Goal: Task Accomplishment & Management: Manage account settings

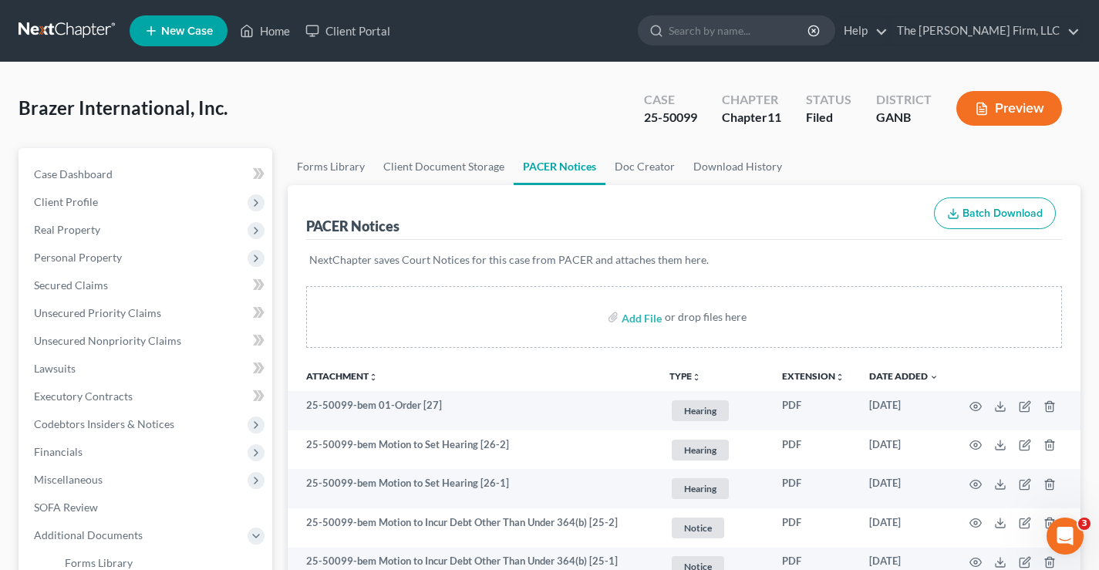
click at [56, 33] on link at bounding box center [68, 31] width 99 height 28
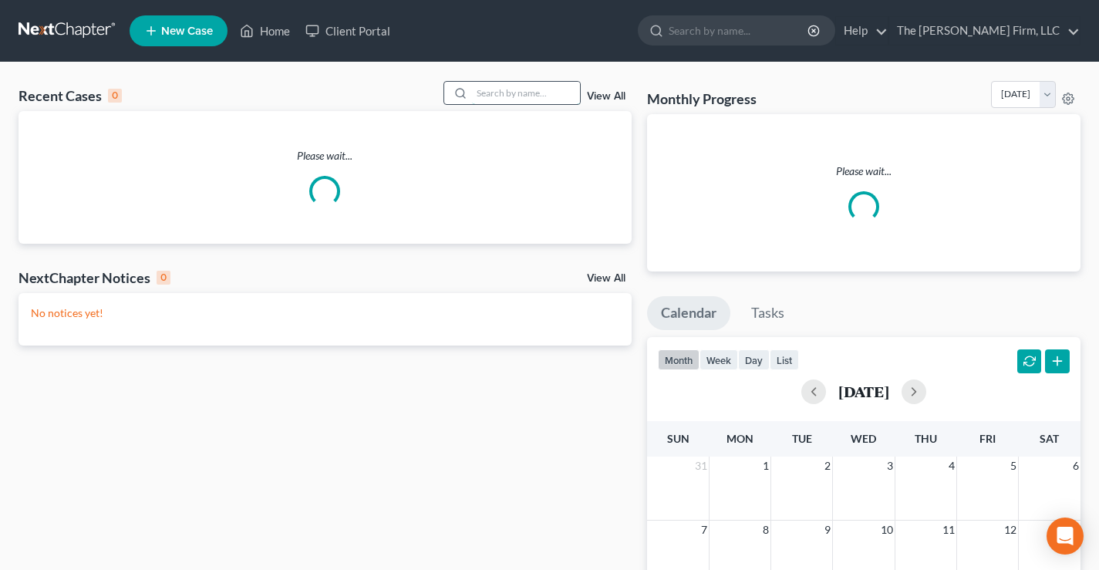
click at [518, 92] on input "search" at bounding box center [526, 93] width 108 height 22
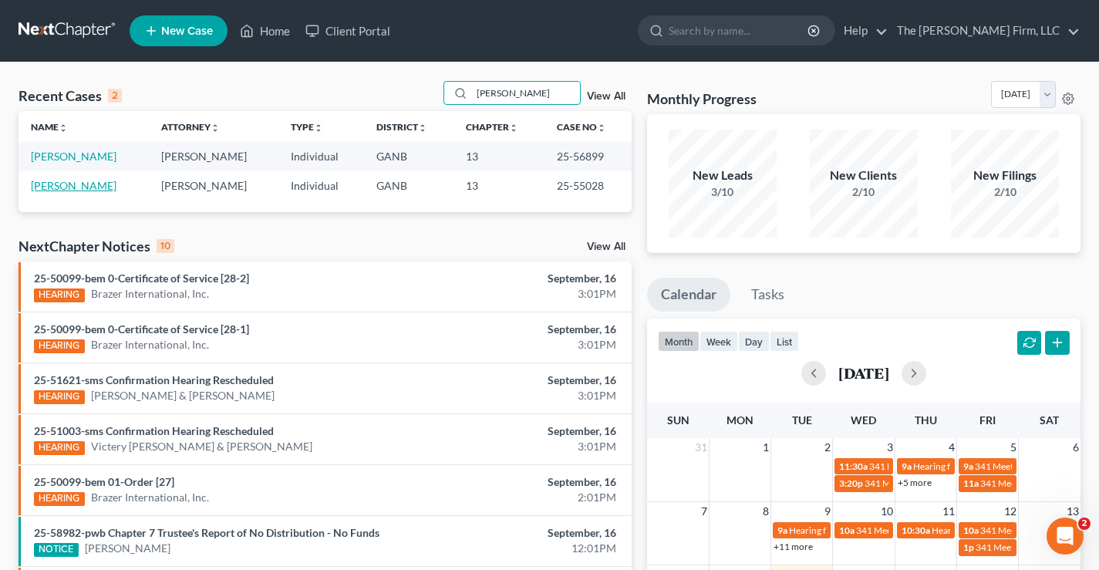
type input "[PERSON_NAME]"
click at [69, 184] on link "[PERSON_NAME]" at bounding box center [74, 185] width 86 height 13
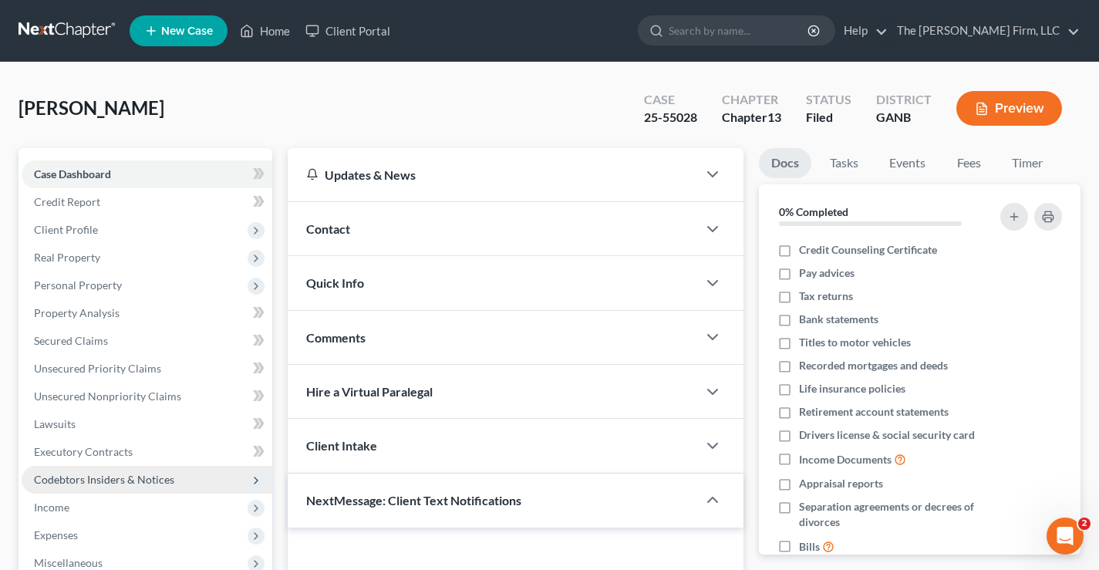
scroll to position [278, 0]
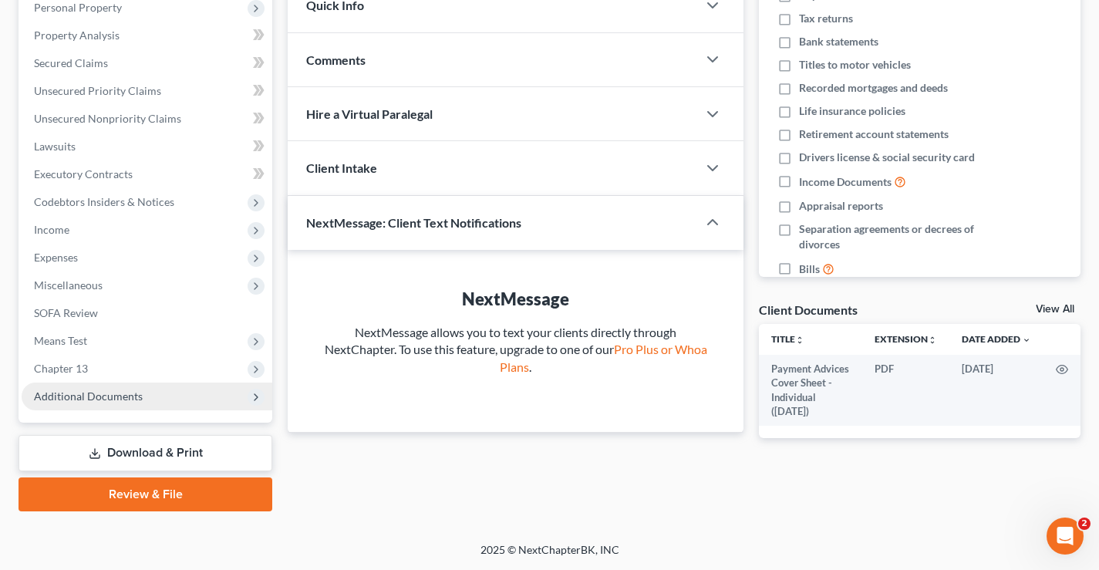
click at [99, 396] on span "Additional Documents" at bounding box center [88, 395] width 109 height 13
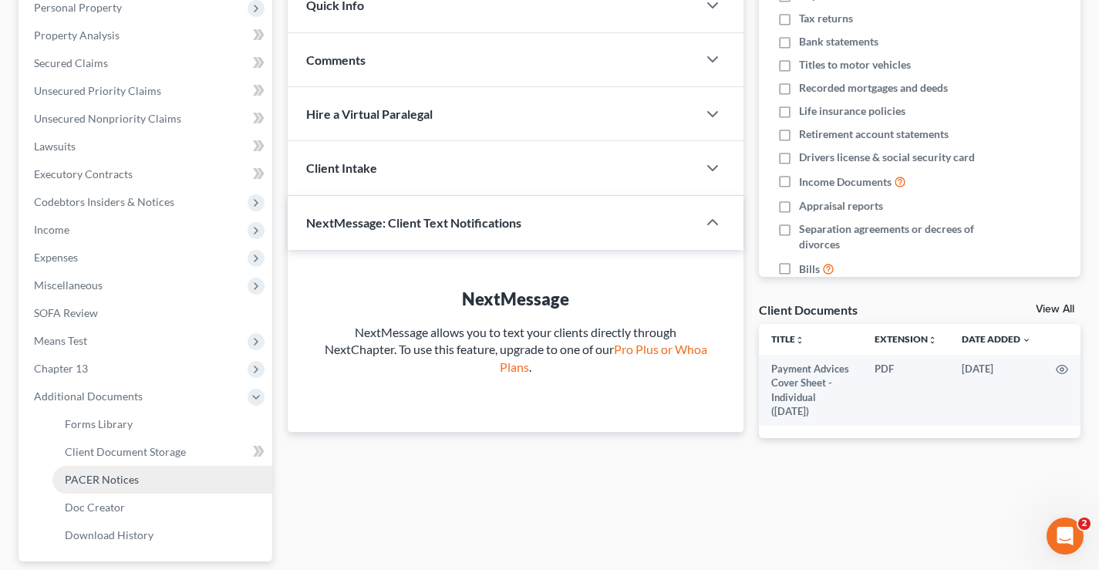
click at [123, 482] on span "PACER Notices" at bounding box center [102, 479] width 74 height 13
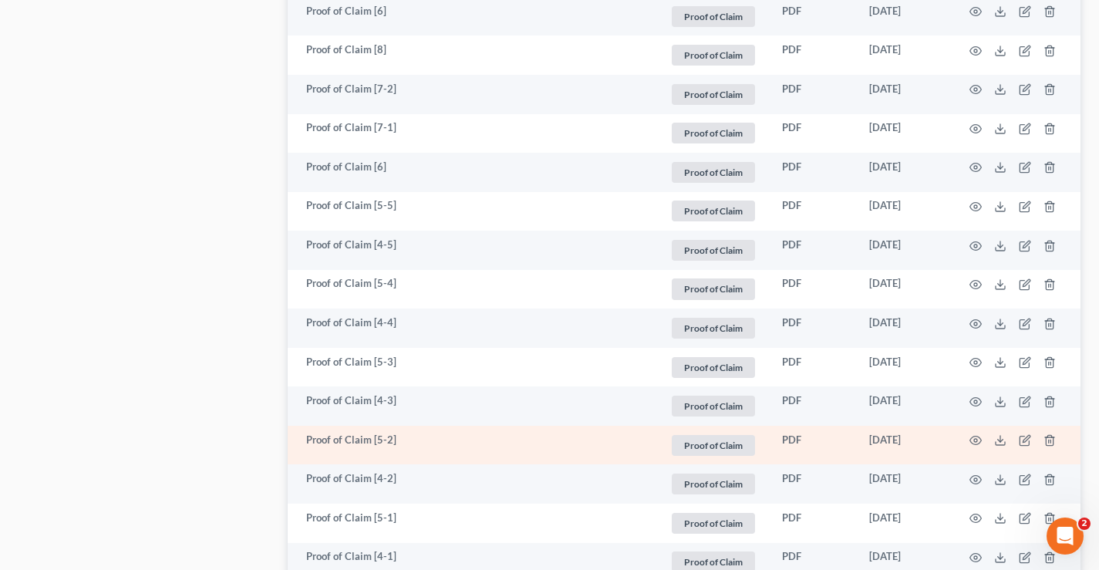
scroll to position [1465, 0]
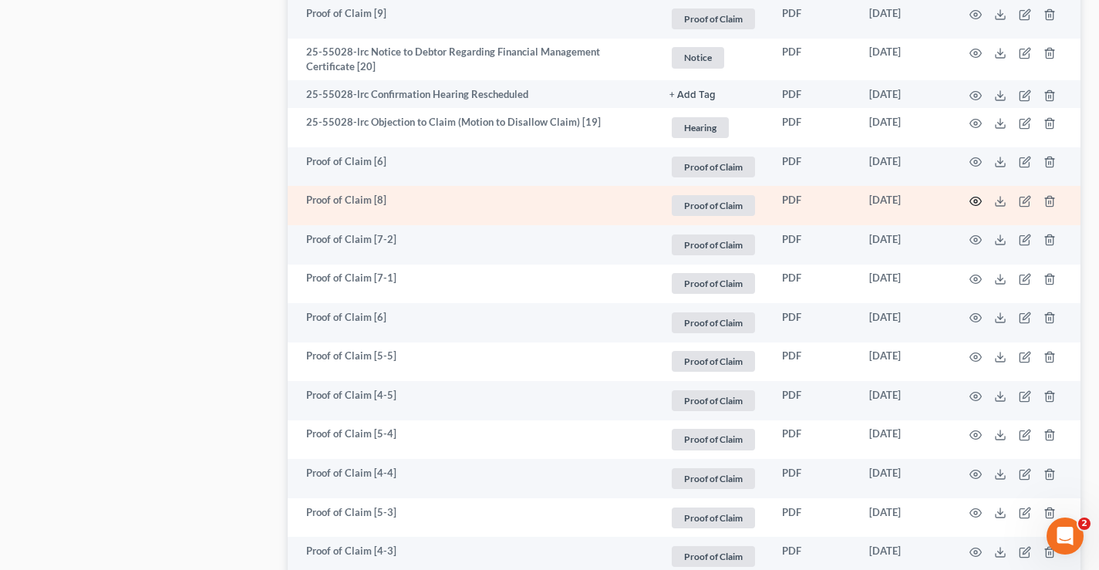
click at [972, 201] on icon "button" at bounding box center [975, 201] width 12 height 12
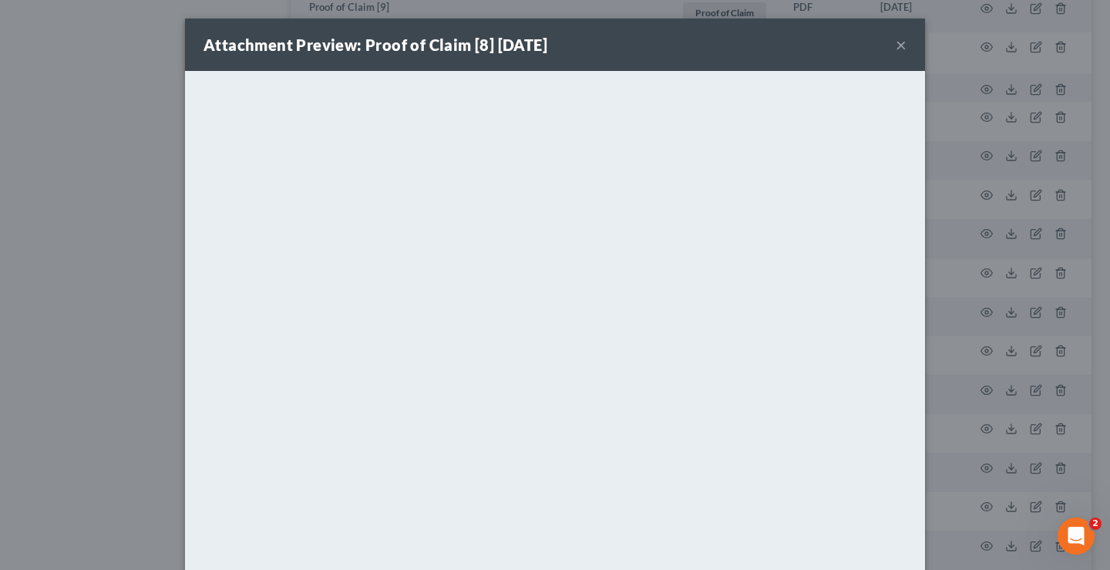
click at [769, 32] on div "Attachment Preview: Proof of Claim [8] [DATE] ×" at bounding box center [555, 45] width 740 height 52
click at [896, 45] on button "×" at bounding box center [901, 44] width 11 height 19
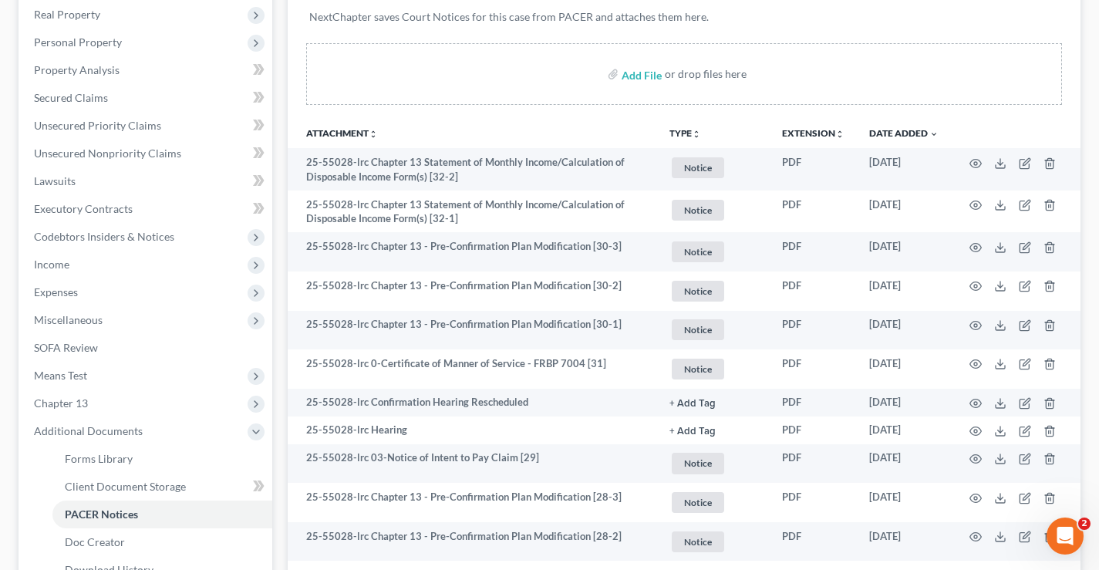
scroll to position [0, 0]
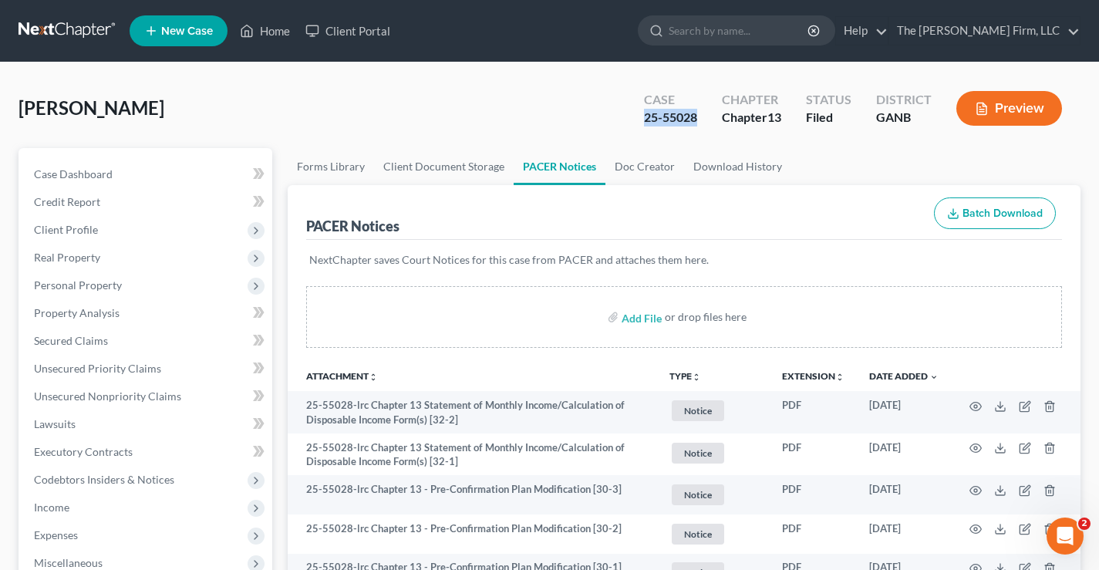
drag, startPoint x: 630, startPoint y: 118, endPoint x: 695, endPoint y: 116, distance: 65.6
click at [695, 116] on div "Case 25-55028" at bounding box center [670, 109] width 78 height 45
copy div "25-55028"
click at [63, 231] on span "Client Profile" at bounding box center [66, 229] width 64 height 13
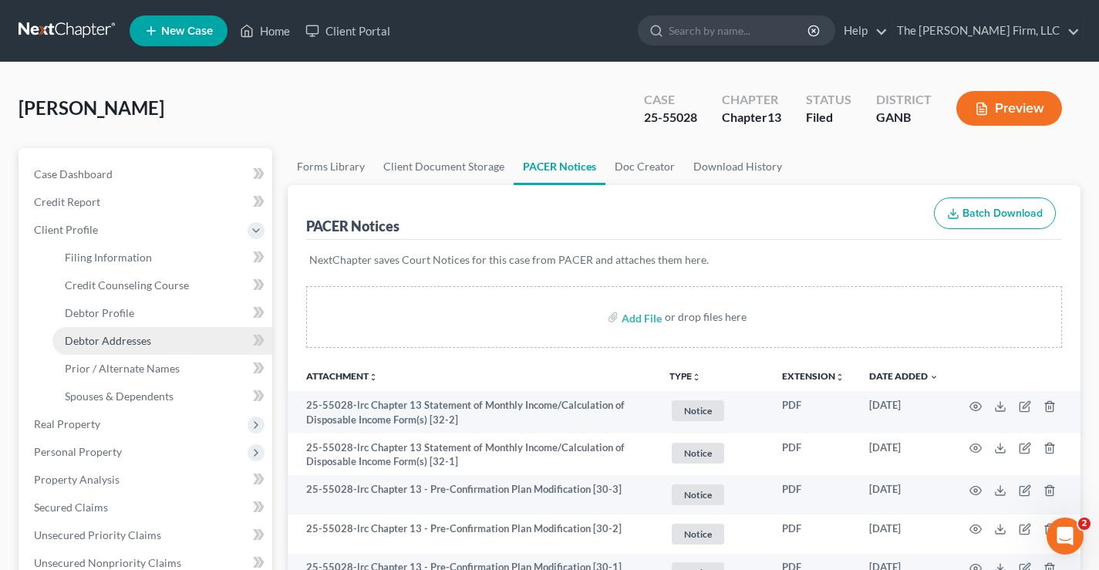
click at [89, 337] on span "Debtor Addresses" at bounding box center [108, 340] width 86 height 13
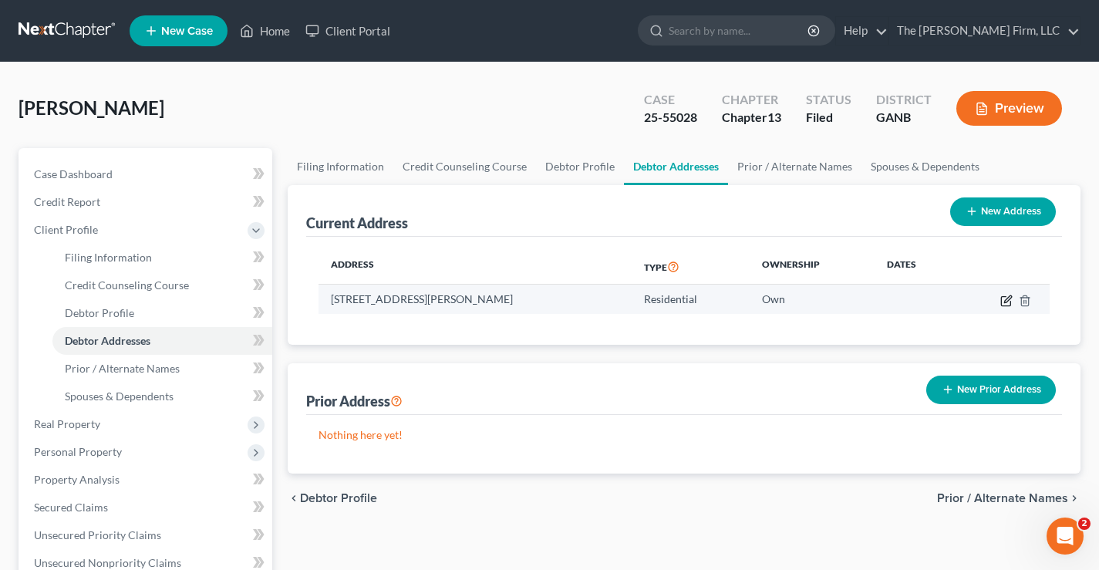
click at [1004, 299] on icon "button" at bounding box center [1006, 301] width 12 height 12
select select "10"
select select "0"
